Goal: Book appointment/travel/reservation

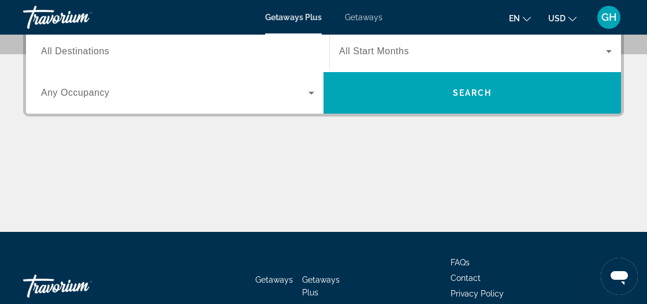
click at [215, 47] on input "Destination All Destinations" at bounding box center [177, 52] width 273 height 14
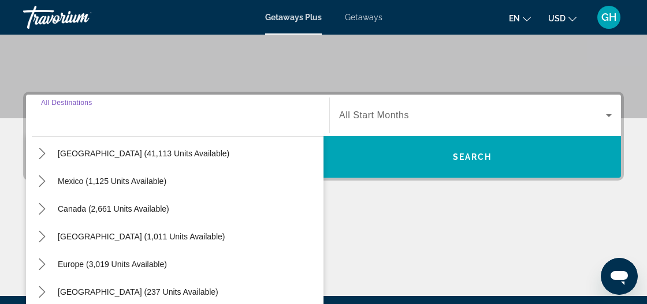
scroll to position [43, 0]
click at [148, 178] on span "Mexico (1,125 units available)" at bounding box center [112, 180] width 109 height 9
type input "**********"
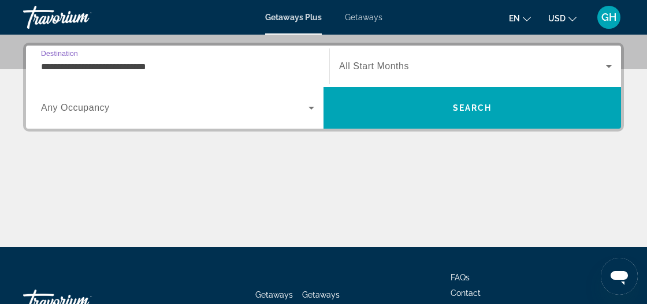
scroll to position [282, 0]
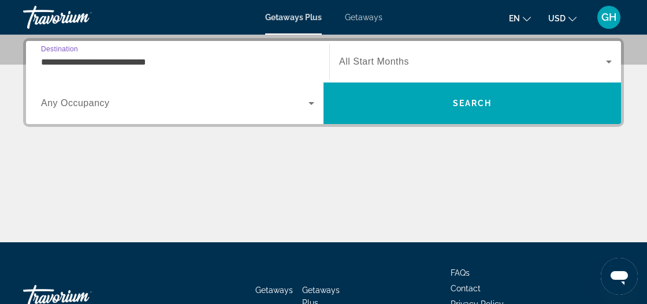
click at [380, 65] on span "All Start Months" at bounding box center [374, 62] width 70 height 10
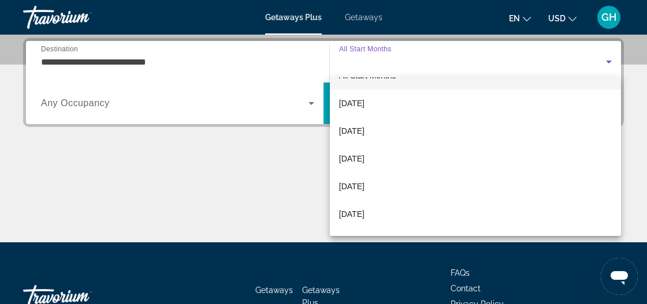
scroll to position [20, 0]
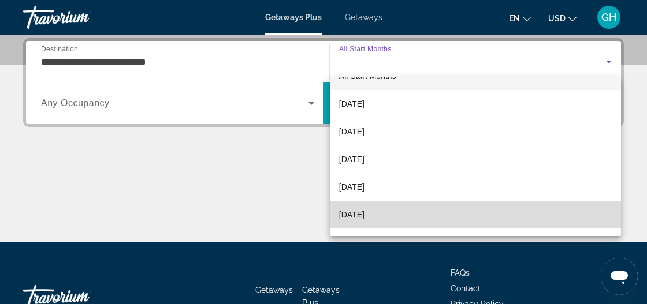
click at [364, 216] on span "[DATE]" at bounding box center [351, 215] width 25 height 14
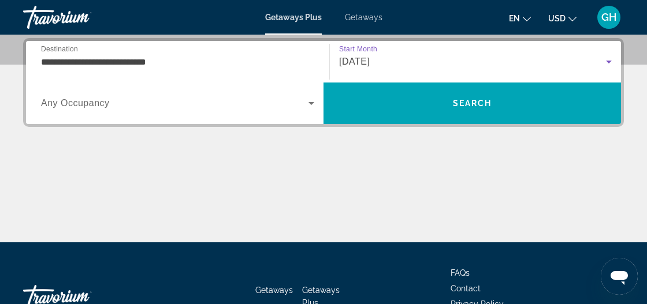
scroll to position [283, 0]
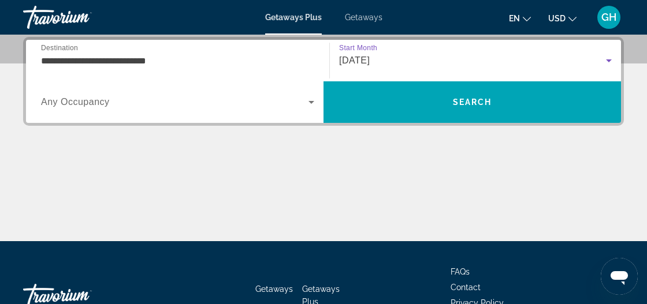
click at [311, 102] on icon "Search widget" at bounding box center [311, 102] width 6 height 3
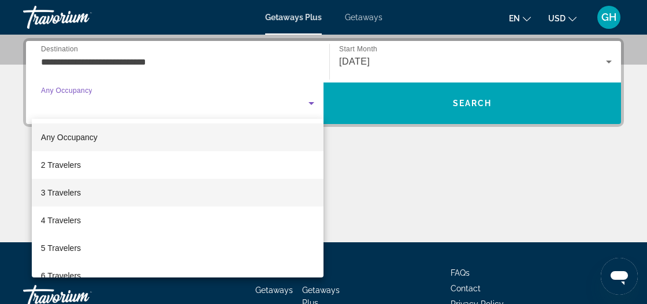
click at [244, 192] on mat-option "3 Travelers" at bounding box center [178, 193] width 292 height 28
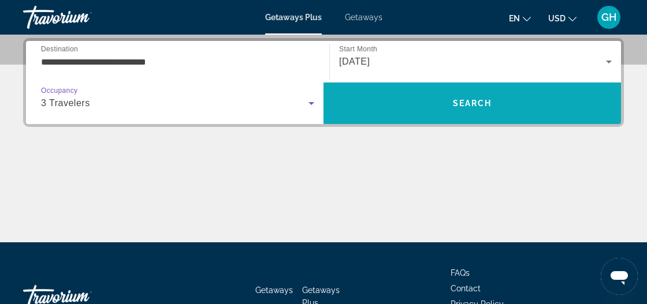
click at [464, 107] on span "Search" at bounding box center [471, 103] width 297 height 28
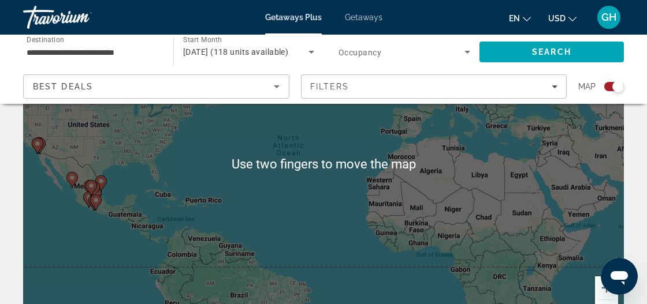
scroll to position [133, 0]
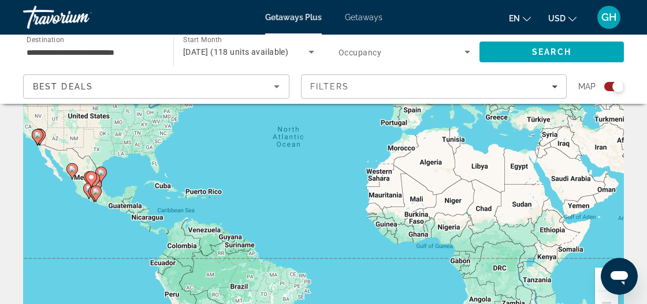
click at [95, 185] on gmp-advanced-marker "Main content" at bounding box center [91, 179] width 12 height 17
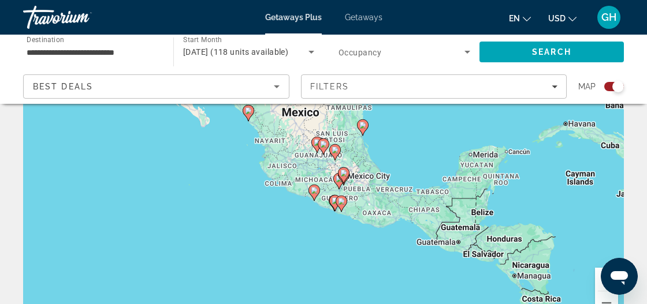
click at [338, 178] on gmp-advanced-marker "Main content" at bounding box center [344, 175] width 12 height 17
type input "**********"
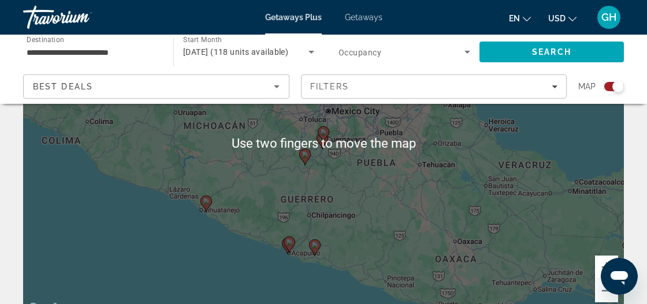
scroll to position [140, 0]
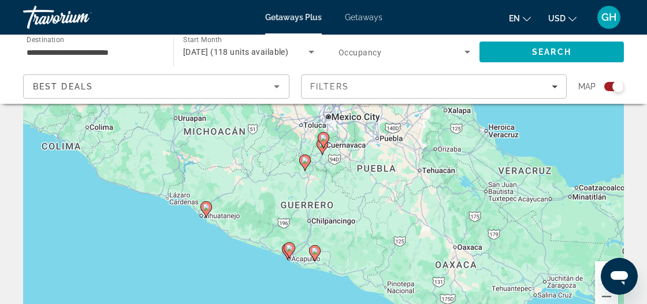
click at [320, 151] on gmp-advanced-marker "Main content" at bounding box center [322, 146] width 12 height 17
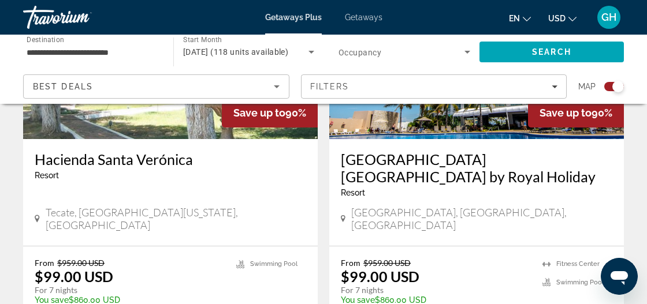
scroll to position [2209, 0]
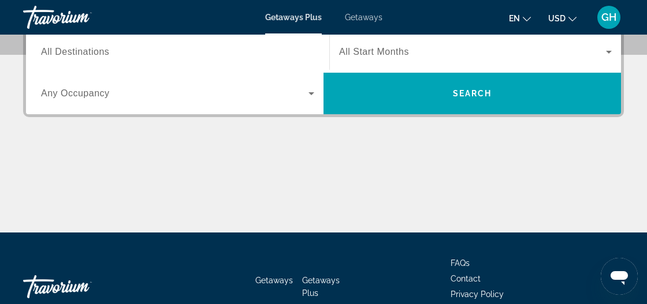
click at [275, 50] on input "Destination All Destinations" at bounding box center [177, 53] width 273 height 14
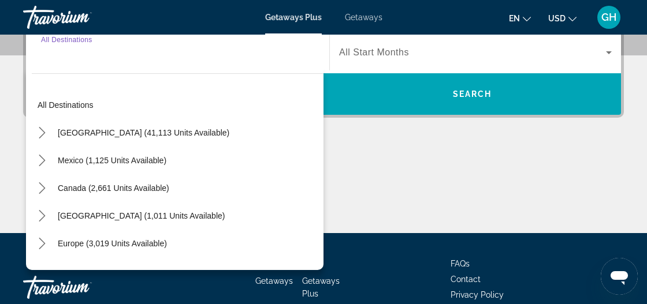
scroll to position [282, 0]
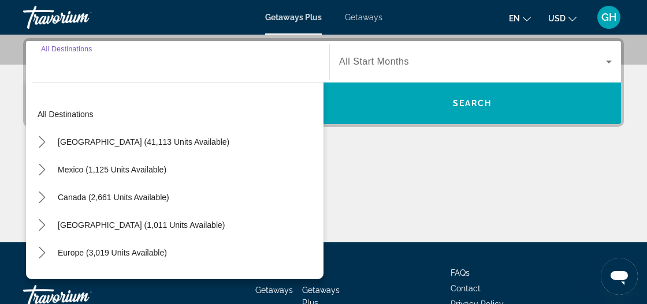
click at [239, 144] on div "[GEOGRAPHIC_DATA] (41,113 units available)" at bounding box center [178, 142] width 292 height 28
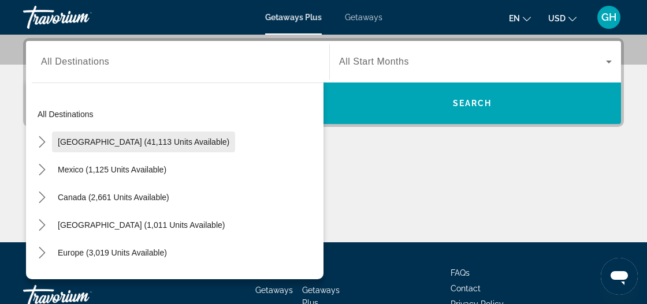
click at [192, 141] on span "[GEOGRAPHIC_DATA] (41,113 units available)" at bounding box center [143, 141] width 171 height 9
type input "**********"
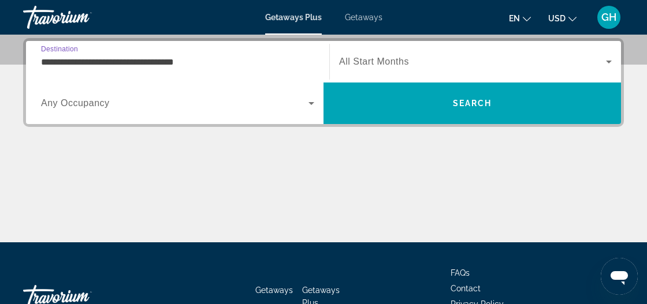
click at [393, 62] on span "All Start Months" at bounding box center [374, 62] width 70 height 10
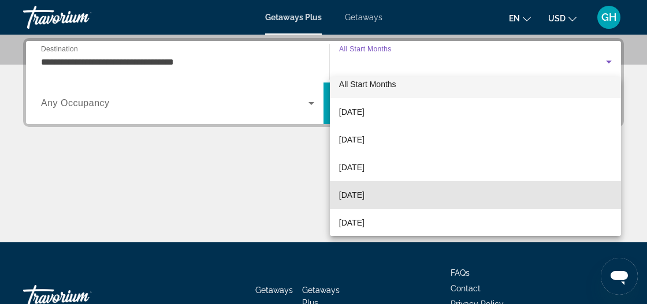
scroll to position [30, 0]
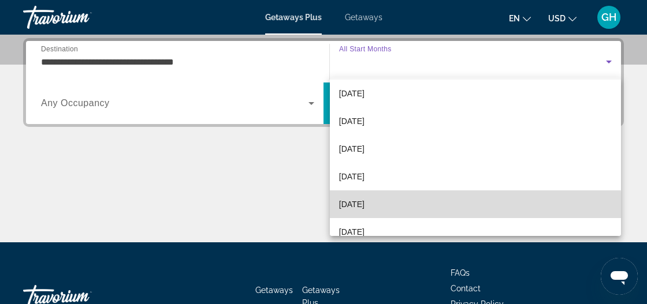
click at [364, 208] on span "[DATE]" at bounding box center [351, 204] width 25 height 14
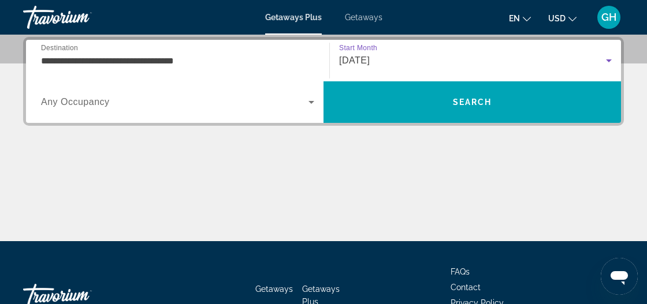
click at [289, 106] on span "Search widget" at bounding box center [174, 102] width 267 height 14
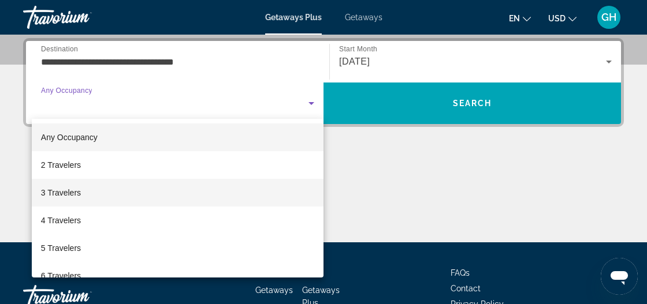
click at [110, 196] on mat-option "3 Travelers" at bounding box center [178, 193] width 292 height 28
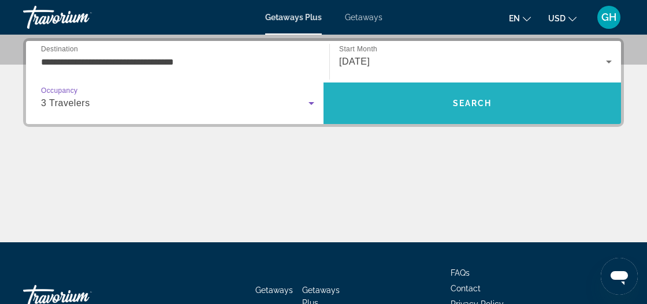
click at [490, 106] on span "Search" at bounding box center [472, 103] width 39 height 9
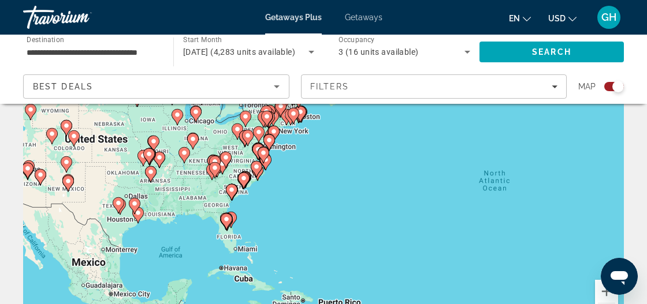
scroll to position [122, 0]
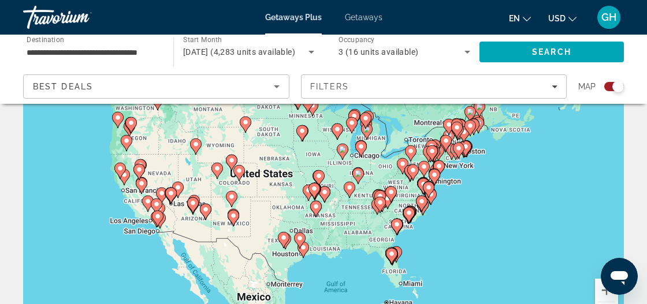
click at [156, 216] on image "Main content" at bounding box center [157, 216] width 7 height 7
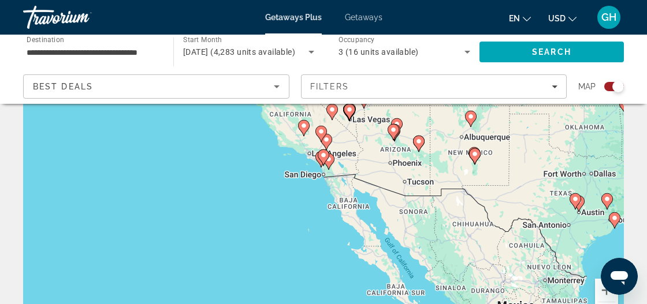
click at [323, 155] on image "Main content" at bounding box center [323, 155] width 7 height 7
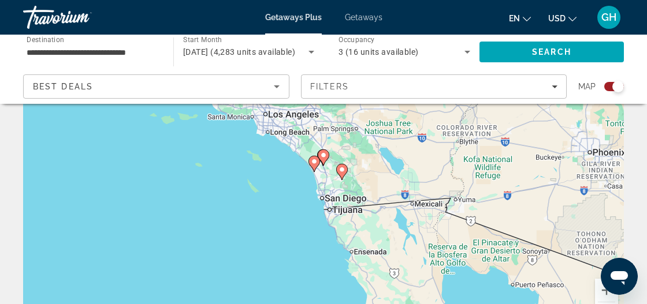
click at [324, 163] on icon "Main content" at bounding box center [324, 158] width 12 height 16
type input "**********"
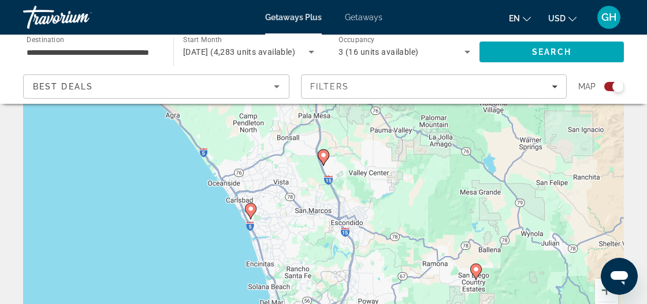
click at [254, 214] on gmp-advanced-marker "Main content" at bounding box center [251, 211] width 12 height 17
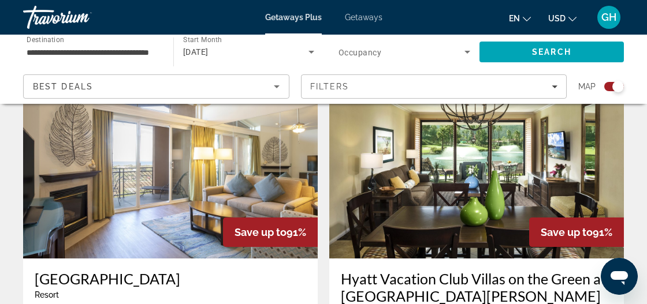
scroll to position [423, 0]
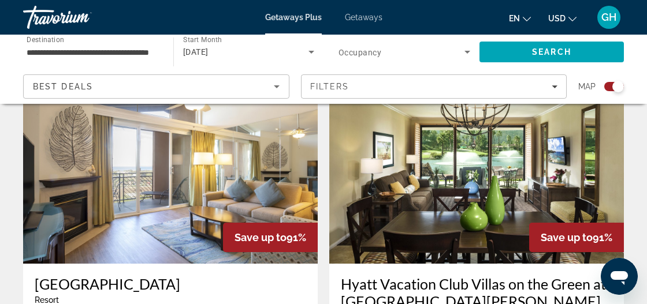
click at [251, 235] on span "Save up to" at bounding box center [260, 238] width 52 height 12
click at [241, 227] on div "Save up to 91%" at bounding box center [270, 237] width 95 height 29
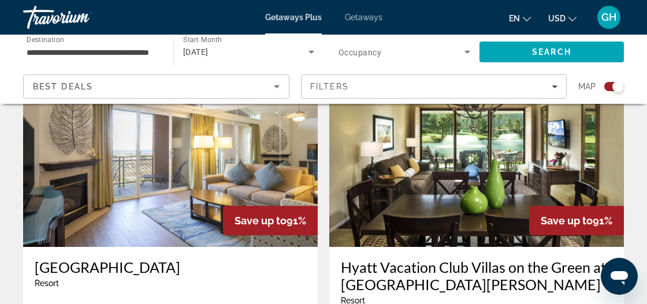
scroll to position [443, 0]
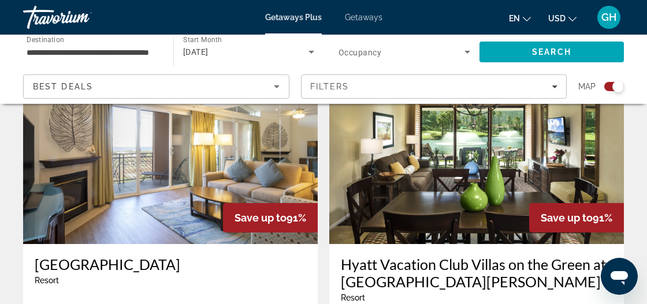
click at [255, 217] on span "Save up to" at bounding box center [260, 218] width 52 height 12
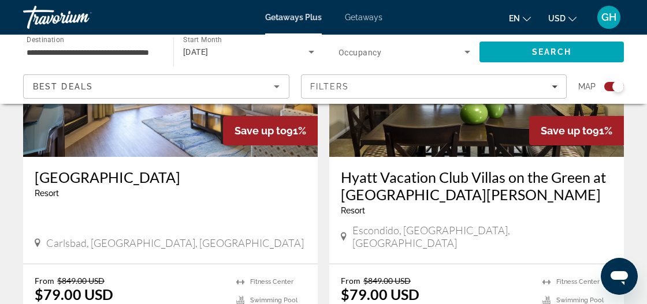
scroll to position [542, 0]
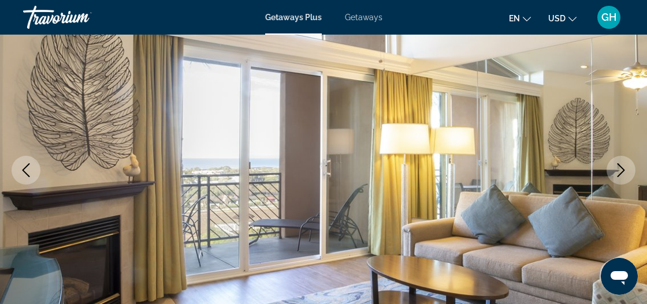
scroll to position [140, 0]
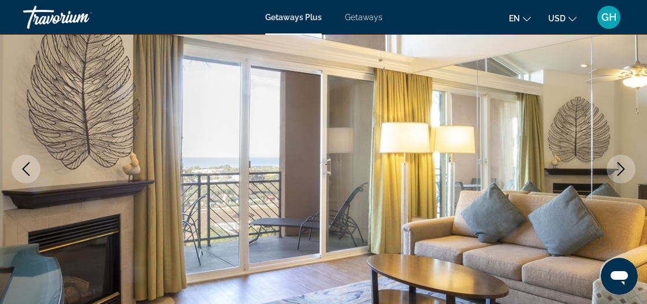
click at [615, 177] on button "Next image" at bounding box center [620, 169] width 29 height 29
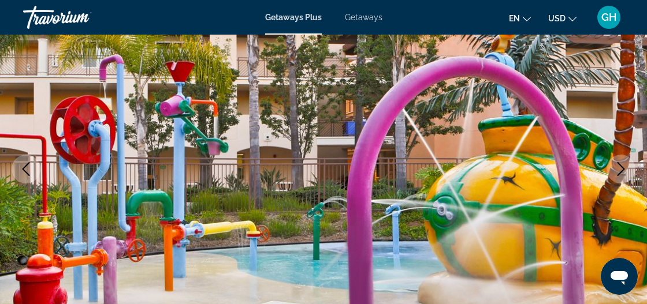
click at [619, 176] on button "Next image" at bounding box center [620, 169] width 29 height 29
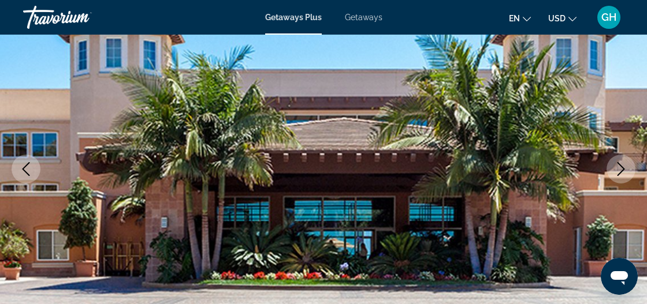
click at [616, 175] on icon "Next image" at bounding box center [621, 169] width 14 height 14
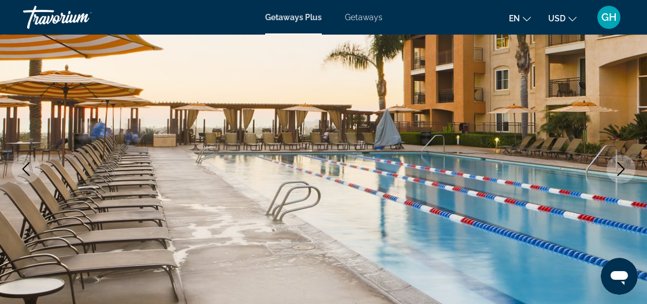
click at [618, 173] on icon "Next image" at bounding box center [621, 169] width 14 height 14
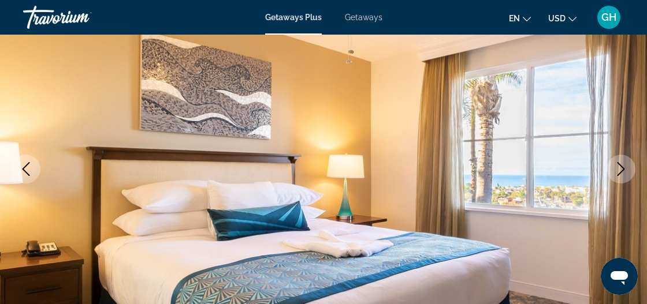
click at [618, 173] on icon "Next image" at bounding box center [621, 169] width 14 height 14
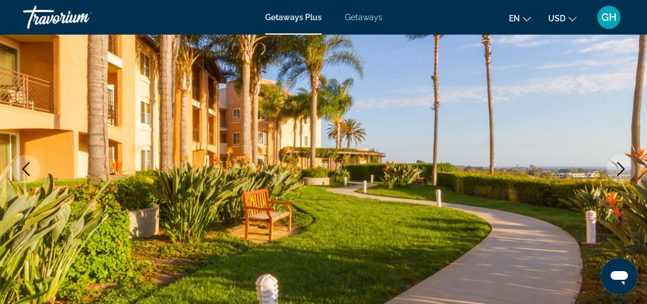
click at [618, 173] on icon "Next image" at bounding box center [621, 169] width 14 height 14
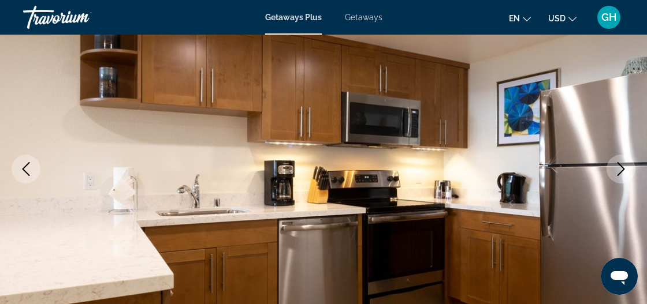
click at [618, 173] on icon "Next image" at bounding box center [621, 169] width 14 height 14
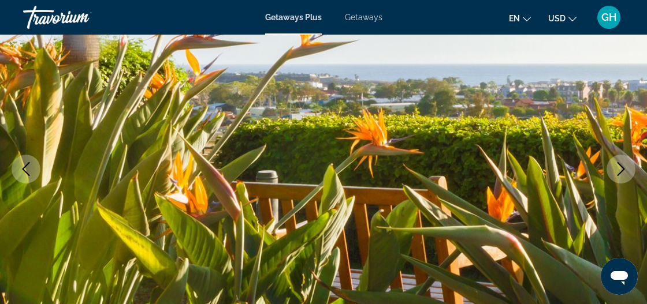
click at [619, 176] on icon "Next image" at bounding box center [621, 169] width 14 height 14
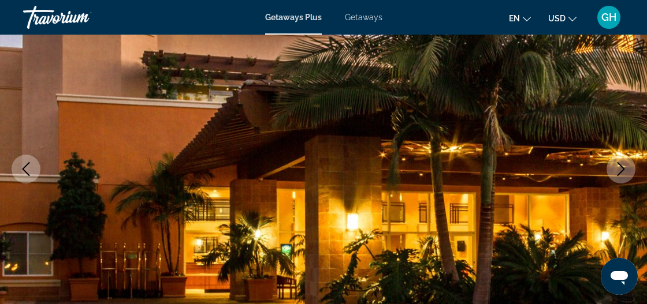
click at [621, 170] on icon "Next image" at bounding box center [621, 169] width 8 height 14
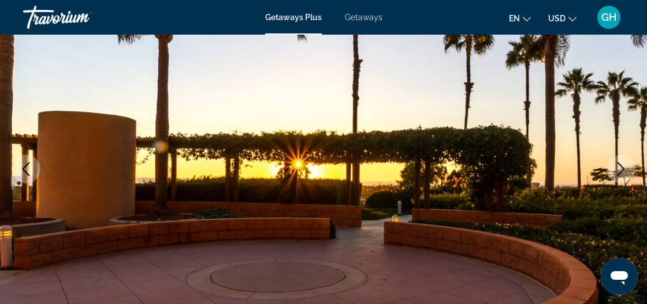
click at [620, 171] on icon "Next image" at bounding box center [621, 169] width 8 height 14
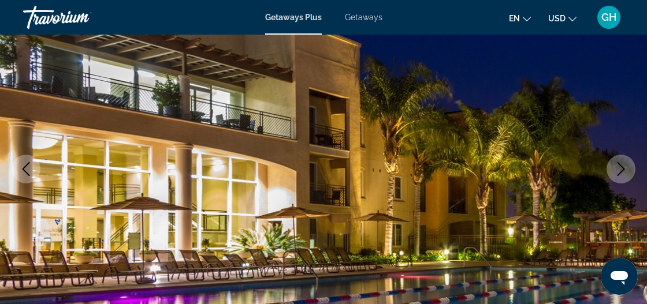
click at [621, 172] on icon "Next image" at bounding box center [621, 169] width 14 height 14
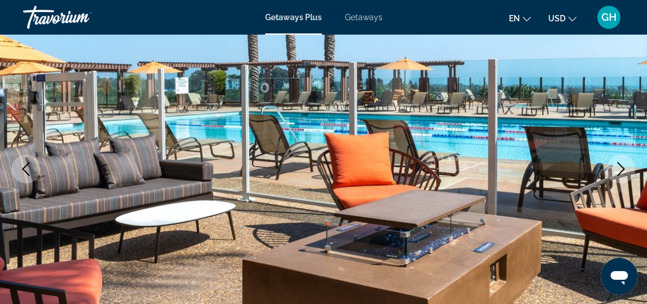
click at [622, 172] on icon "Next image" at bounding box center [621, 169] width 14 height 14
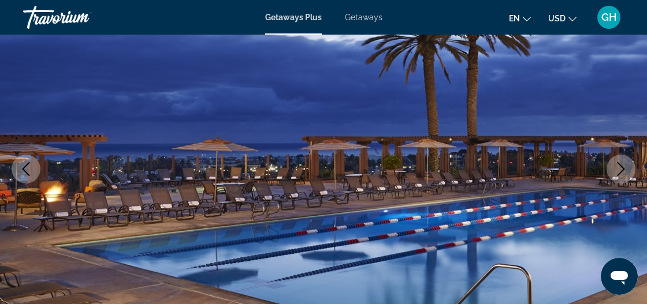
click at [624, 171] on icon "Next image" at bounding box center [621, 169] width 14 height 14
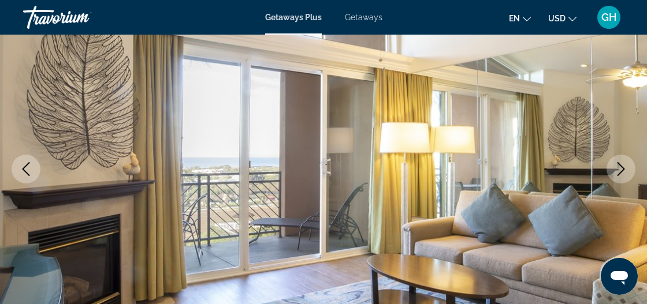
click at [622, 173] on icon "Next image" at bounding box center [621, 169] width 14 height 14
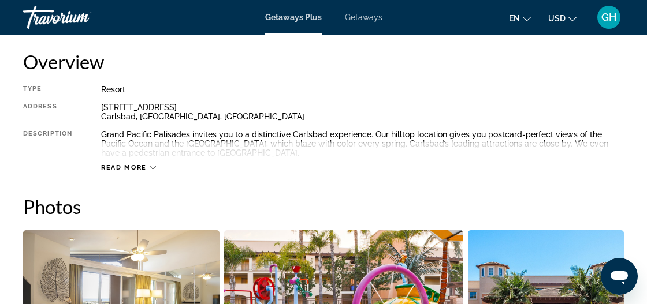
scroll to position [591, 0]
click at [154, 170] on button "Read more" at bounding box center [128, 167] width 55 height 9
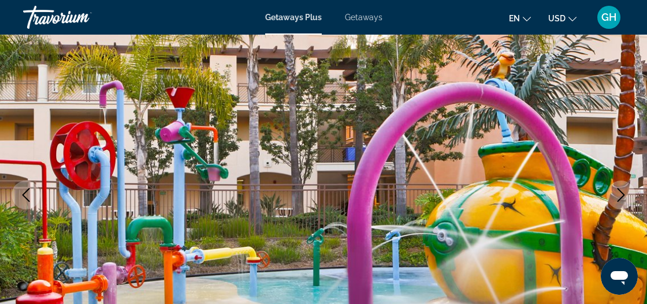
scroll to position [157, 0]
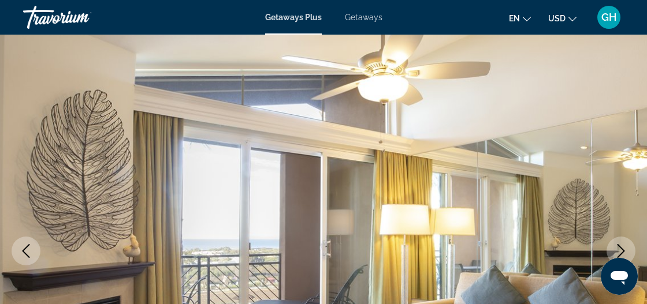
scroll to position [59, 0]
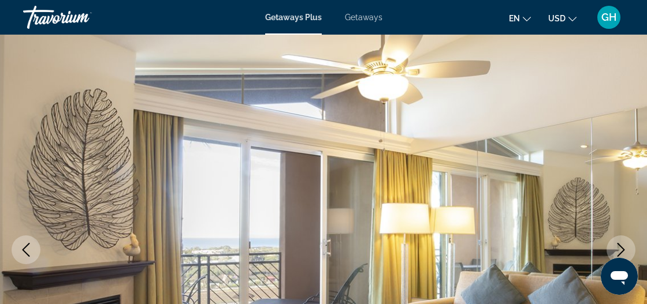
click at [619, 249] on icon "Next image" at bounding box center [621, 250] width 14 height 14
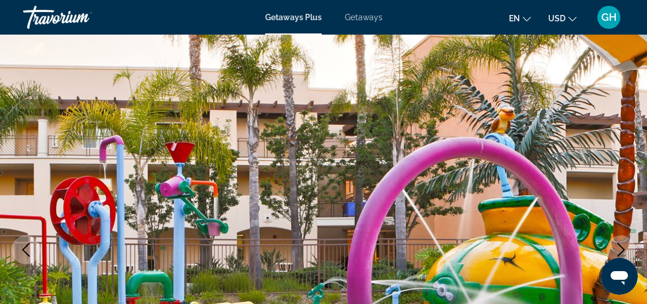
click at [617, 259] on button "Next image" at bounding box center [620, 250] width 29 height 29
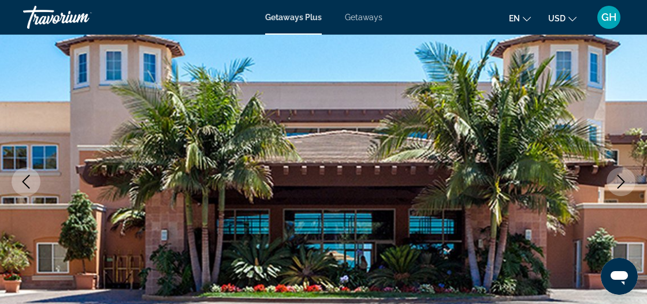
scroll to position [134, 0]
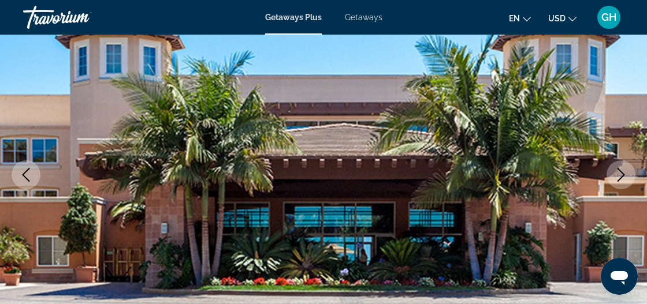
click at [617, 180] on icon "Next image" at bounding box center [621, 175] width 14 height 14
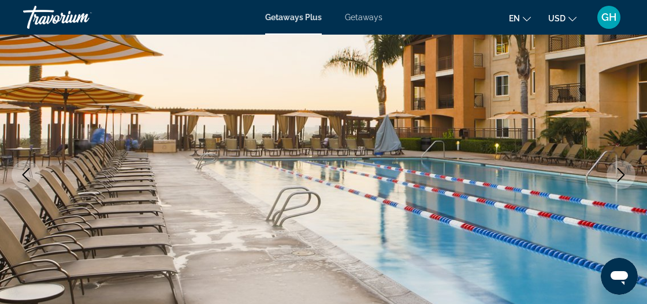
click at [613, 189] on img "Main content" at bounding box center [323, 175] width 647 height 548
click at [612, 189] on img "Main content" at bounding box center [323, 175] width 647 height 548
click at [625, 181] on button "Next image" at bounding box center [620, 174] width 29 height 29
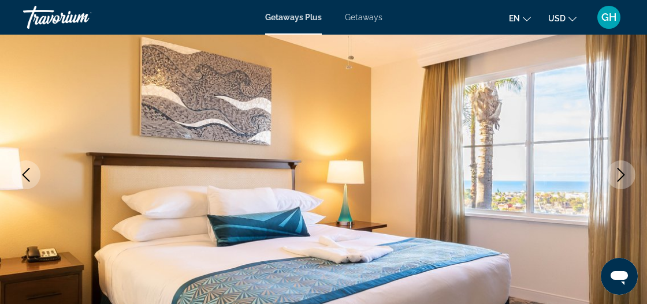
click at [621, 185] on button "Next image" at bounding box center [620, 174] width 29 height 29
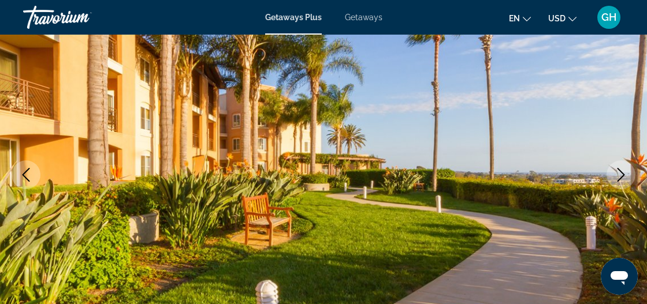
click at [612, 189] on img "Main content" at bounding box center [323, 175] width 647 height 548
click at [621, 181] on icon "Next image" at bounding box center [621, 175] width 14 height 14
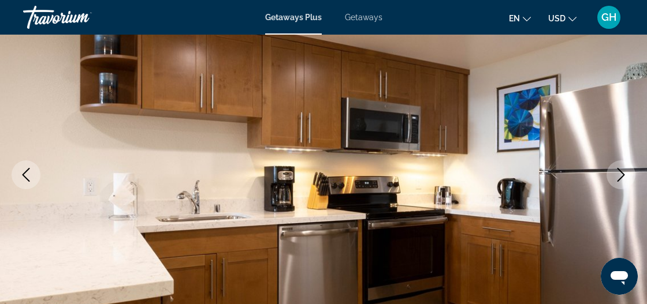
click at [619, 183] on button "Next image" at bounding box center [620, 174] width 29 height 29
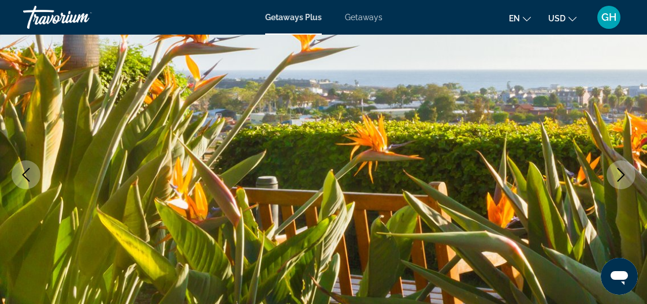
click at [616, 186] on button "Next image" at bounding box center [620, 174] width 29 height 29
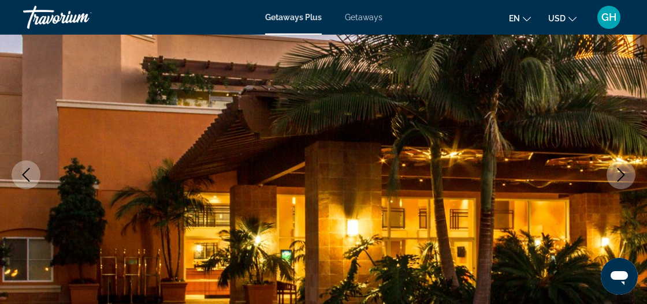
click at [615, 185] on button "Next image" at bounding box center [620, 174] width 29 height 29
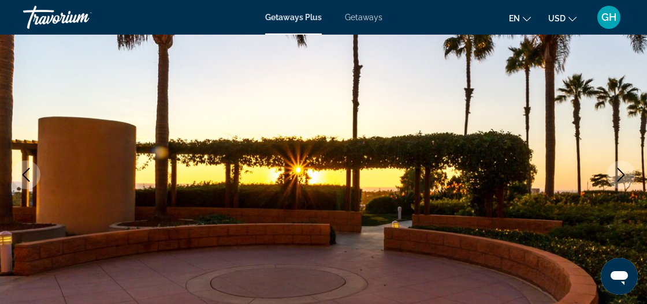
click at [615, 188] on button "Next image" at bounding box center [620, 174] width 29 height 29
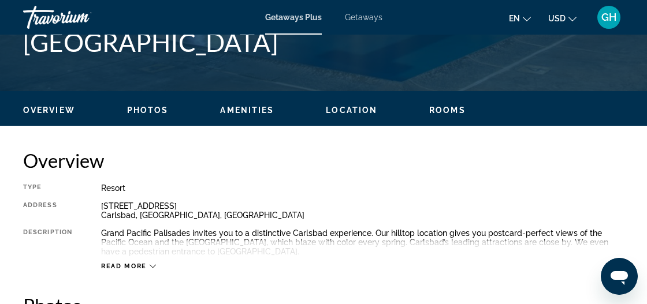
scroll to position [493, 0]
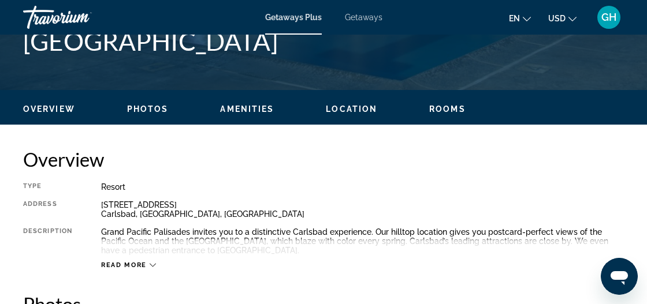
click at [131, 264] on span "Read more" at bounding box center [124, 266] width 46 height 8
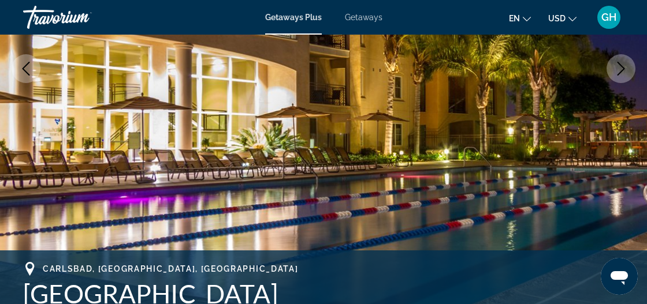
scroll to position [242, 0]
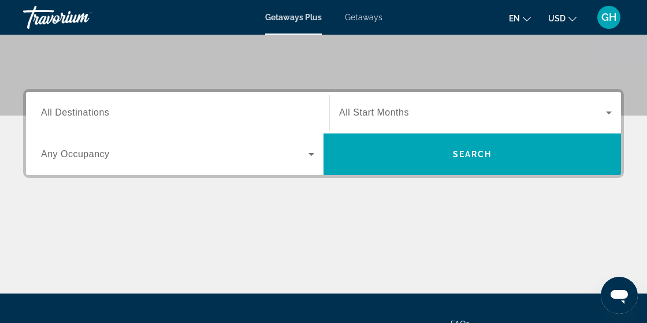
scroll to position [231, 0]
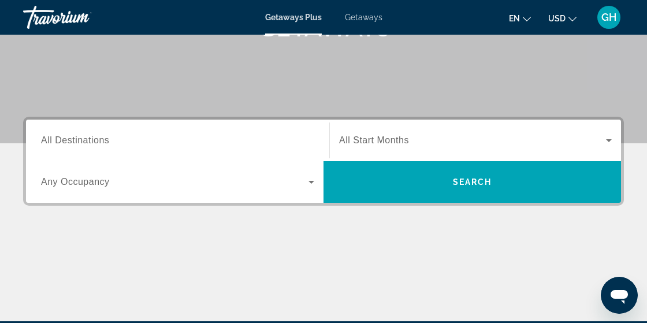
click at [194, 136] on input "Destination All Destinations" at bounding box center [177, 141] width 273 height 14
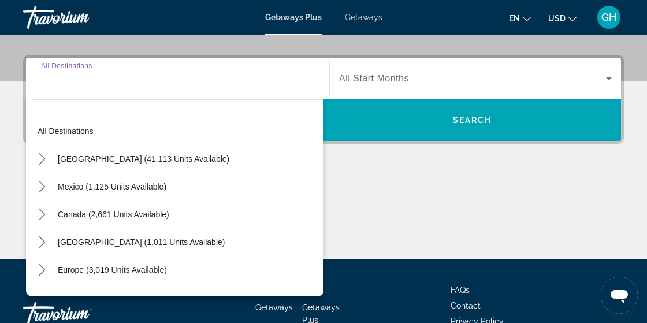
scroll to position [282, 0]
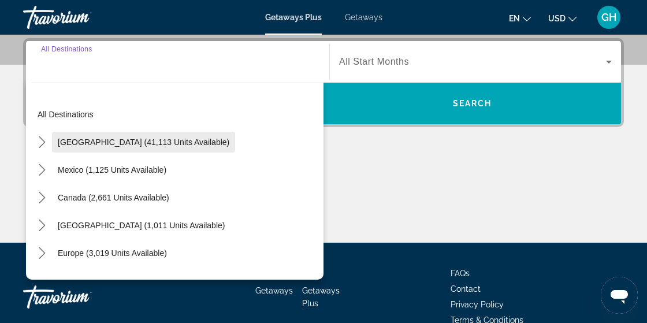
click at [161, 141] on span "[GEOGRAPHIC_DATA] (41,113 units available)" at bounding box center [143, 141] width 171 height 9
type input "**********"
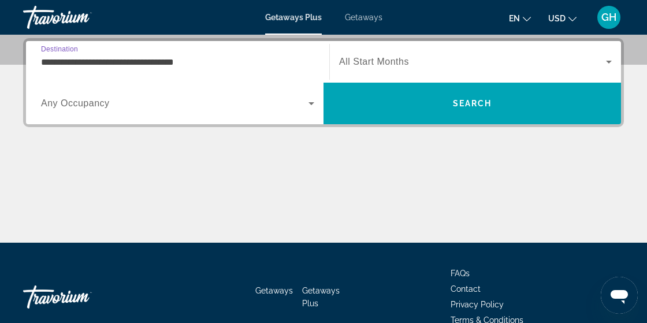
click at [392, 63] on span "All Start Months" at bounding box center [374, 62] width 70 height 10
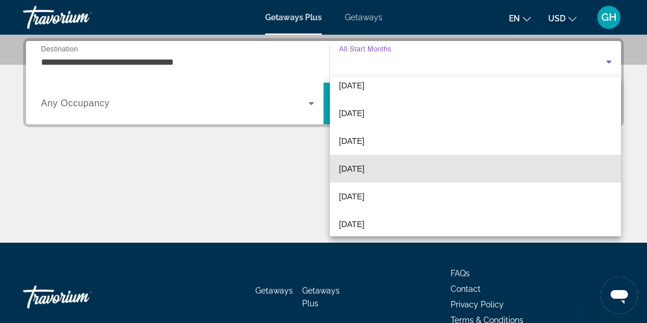
scroll to position [41, 0]
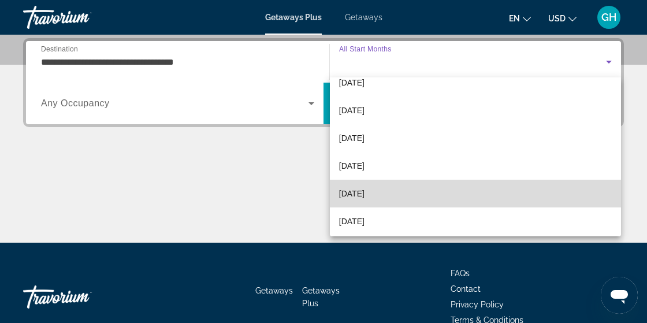
click at [393, 199] on mat-option "[DATE]" at bounding box center [475, 194] width 291 height 28
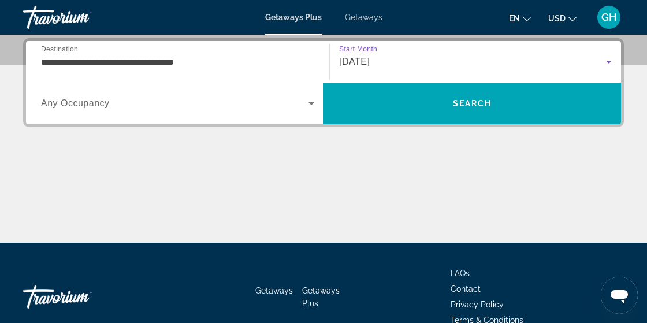
click at [177, 103] on span "Search widget" at bounding box center [174, 103] width 267 height 14
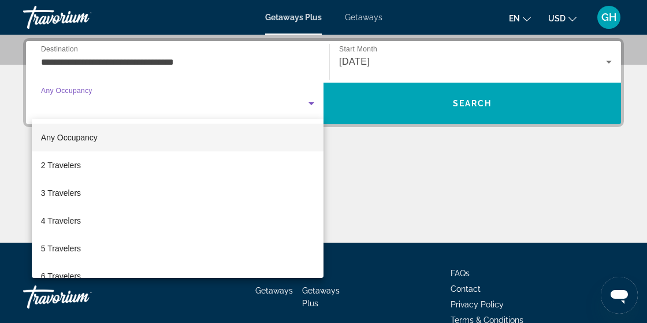
click at [423, 104] on div at bounding box center [323, 161] width 647 height 323
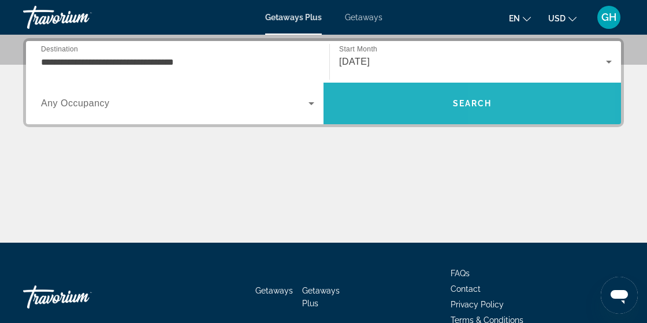
click at [537, 113] on span "Search" at bounding box center [471, 103] width 297 height 28
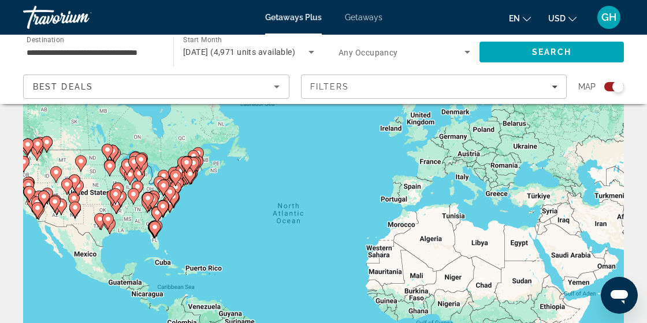
scroll to position [65, 0]
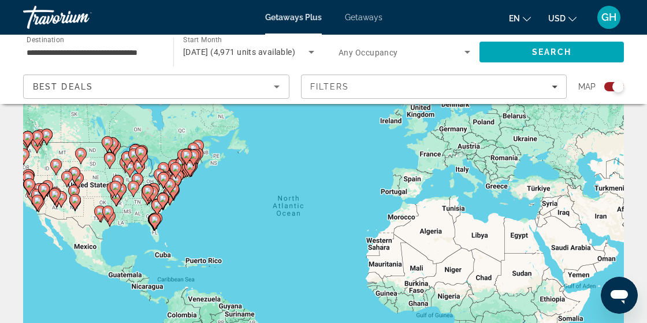
click at [39, 208] on gmp-advanced-marker "Main content" at bounding box center [38, 202] width 12 height 17
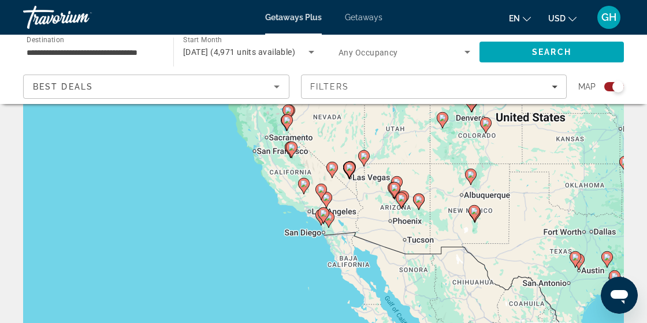
click at [324, 219] on icon "Main content" at bounding box center [323, 215] width 10 height 15
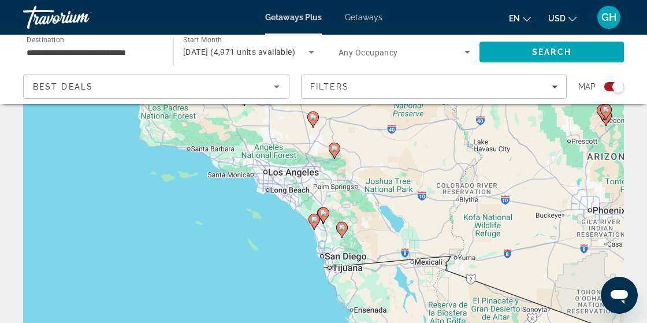
click at [320, 222] on gmp-advanced-marker "Main content" at bounding box center [324, 215] width 12 height 17
type input "**********"
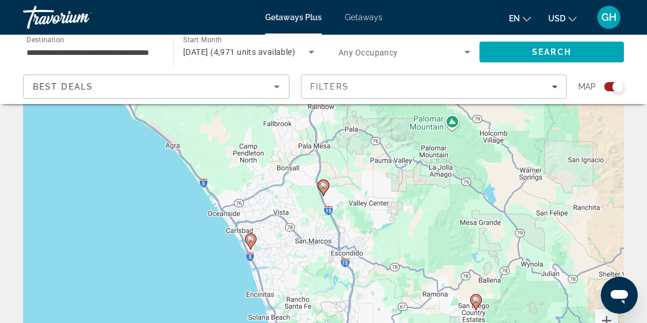
scroll to position [114, 0]
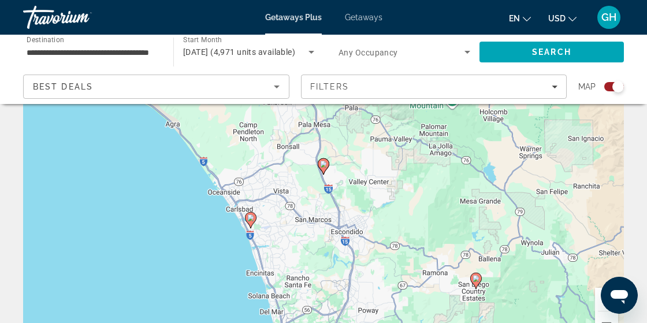
click at [251, 222] on icon "Main content" at bounding box center [250, 219] width 10 height 15
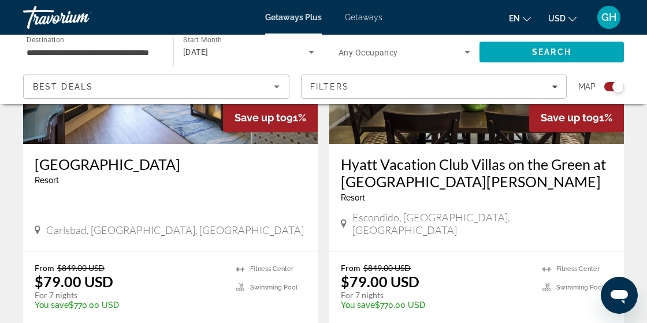
scroll to position [545, 0]
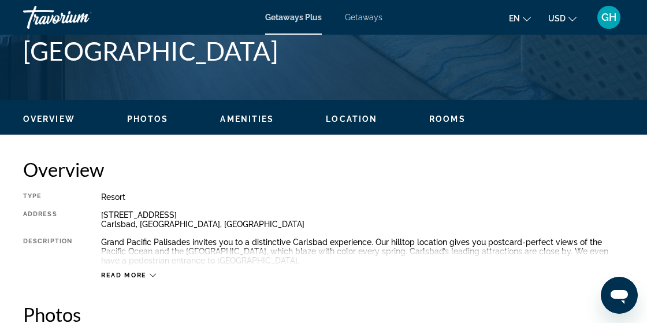
scroll to position [488, 0]
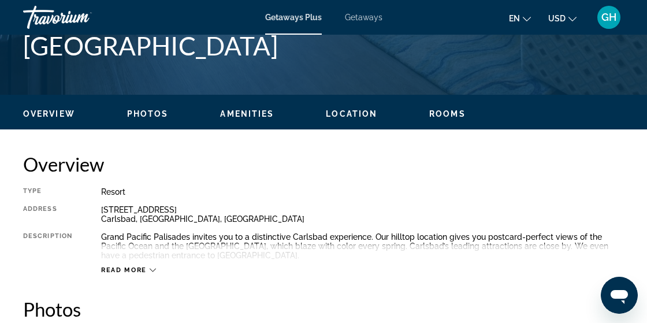
click at [144, 269] on span "Read more" at bounding box center [124, 270] width 46 height 8
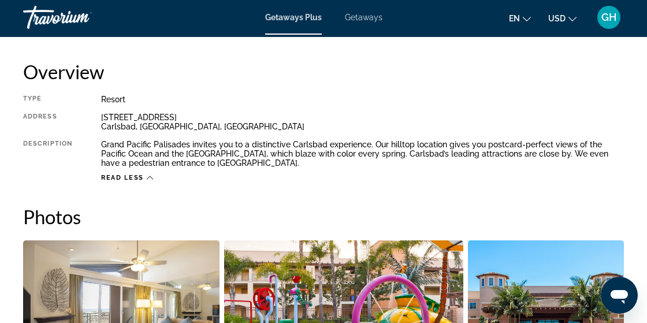
scroll to position [579, 0]
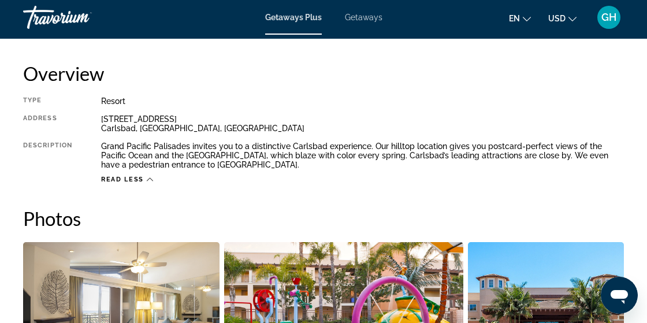
click at [107, 180] on span "Read less" at bounding box center [122, 180] width 43 height 8
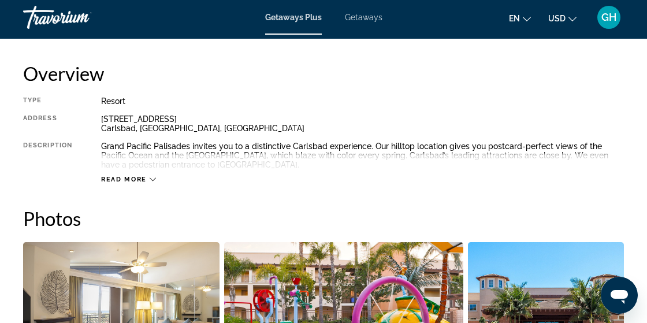
scroll to position [597, 0]
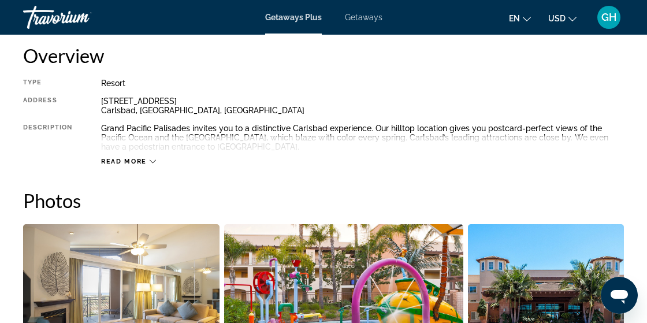
click at [103, 161] on span "Read more" at bounding box center [124, 162] width 46 height 8
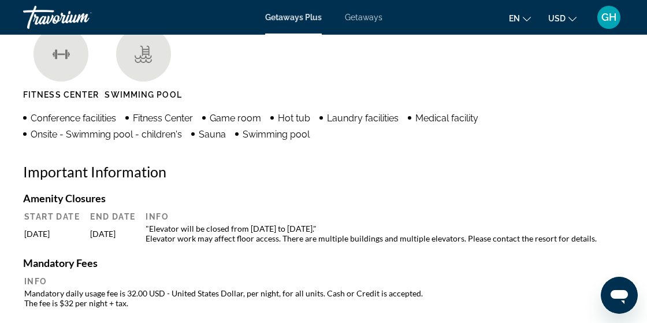
scroll to position [1148, 0]
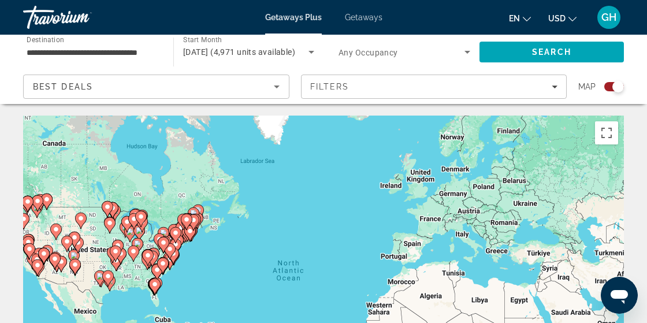
click at [87, 273] on div "To activate drag with keyboard, press Alt + Enter. Once in keyboard drag state,…" at bounding box center [323, 288] width 600 height 346
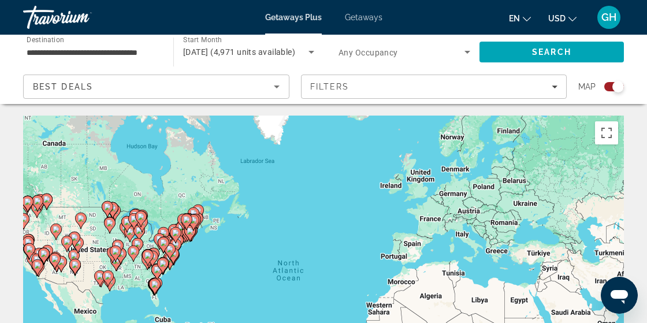
click at [51, 270] on gmp-advanced-marker "Main content" at bounding box center [57, 263] width 12 height 17
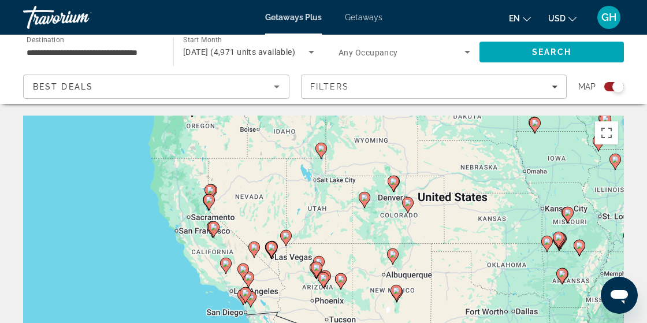
click at [244, 298] on icon "Main content" at bounding box center [245, 295] width 10 height 15
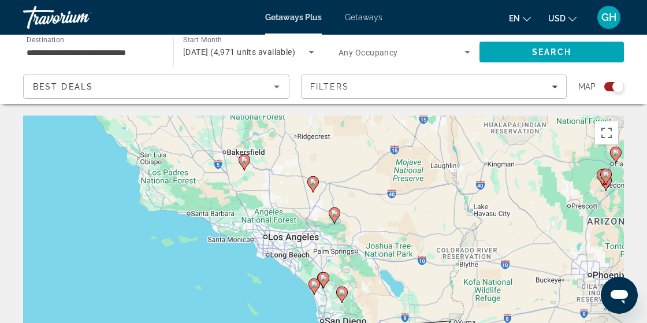
click at [338, 298] on gmp-advanced-marker "Main content" at bounding box center [342, 294] width 12 height 17
type input "**********"
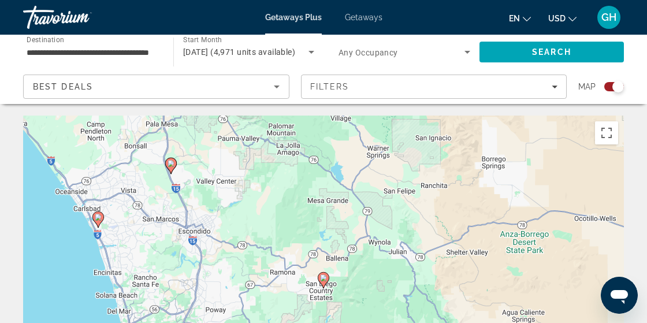
click at [323, 277] on image "Main content" at bounding box center [323, 277] width 7 height 7
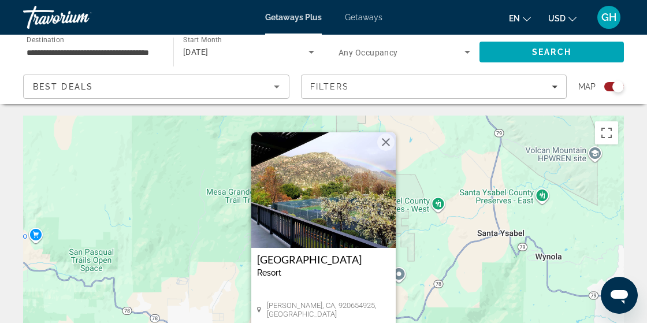
click at [384, 144] on button "Close" at bounding box center [385, 141] width 17 height 17
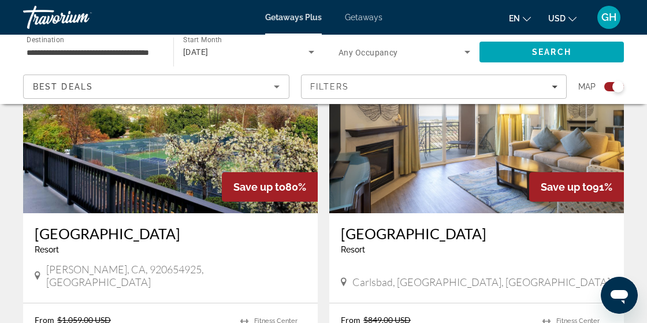
scroll to position [478, 0]
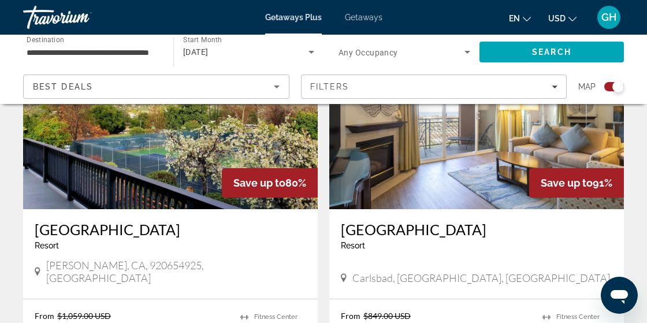
click at [406, 320] on p "$79.00 USD" at bounding box center [380, 328] width 79 height 17
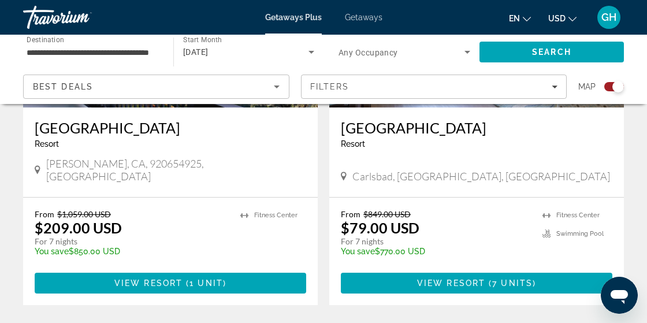
scroll to position [581, 0]
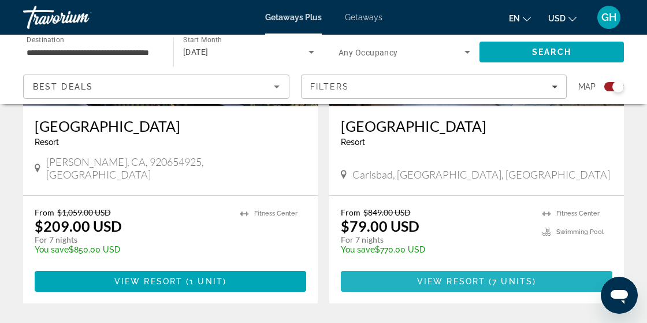
click at [465, 277] on span "View Resort" at bounding box center [451, 281] width 68 height 9
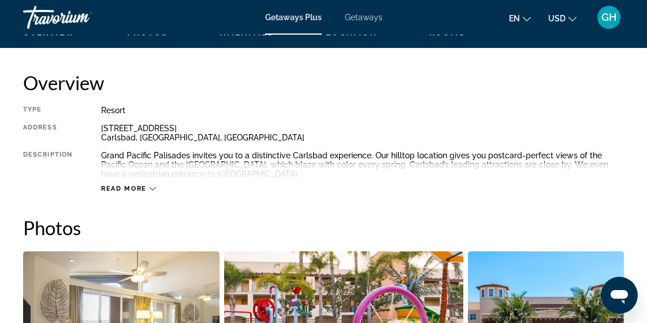
scroll to position [571, 0]
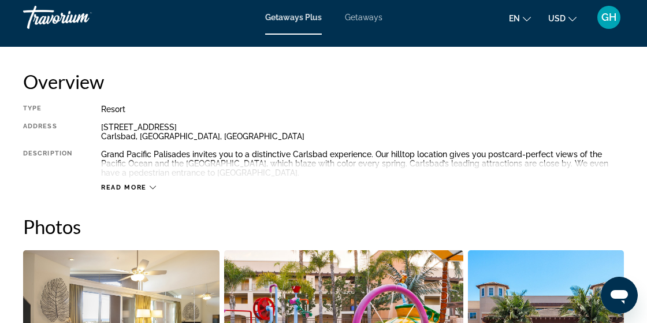
click at [134, 189] on span "Read more" at bounding box center [124, 188] width 46 height 8
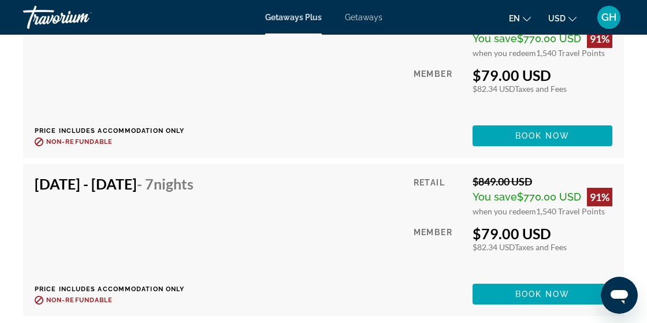
scroll to position [2570, 0]
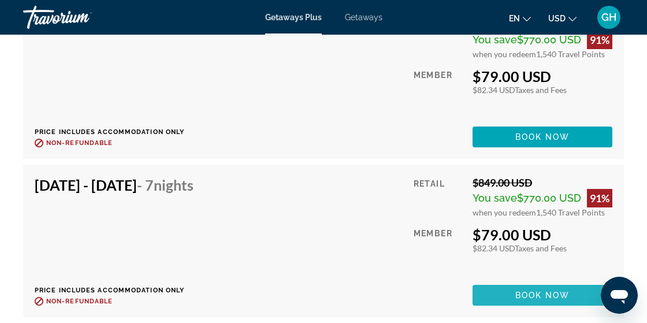
click at [561, 300] on span "Book now" at bounding box center [542, 294] width 55 height 9
